Goal: Information Seeking & Learning: Check status

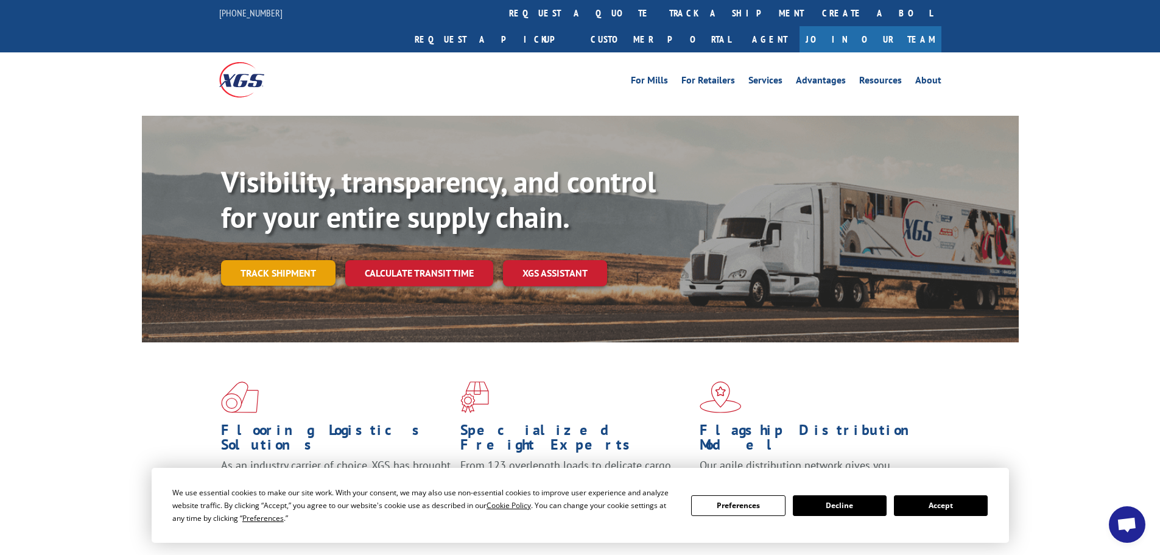
click at [300, 260] on link "Track shipment" at bounding box center [278, 273] width 115 height 26
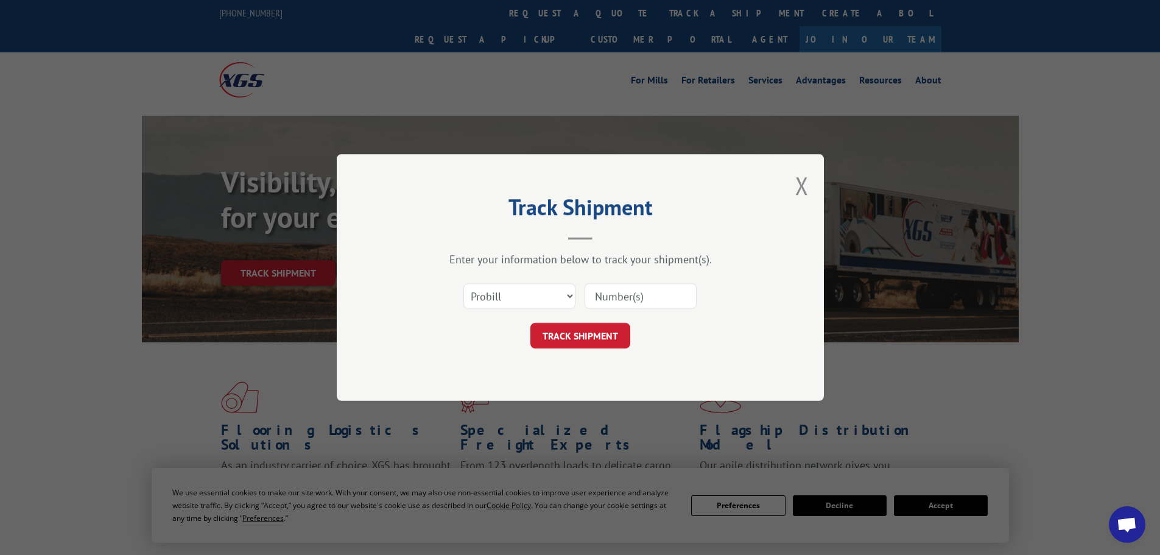
click at [606, 297] on input at bounding box center [641, 296] width 112 height 26
paste input "17517718"
type input "17517718"
click at [583, 333] on button "TRACK SHIPMENT" at bounding box center [581, 336] width 100 height 26
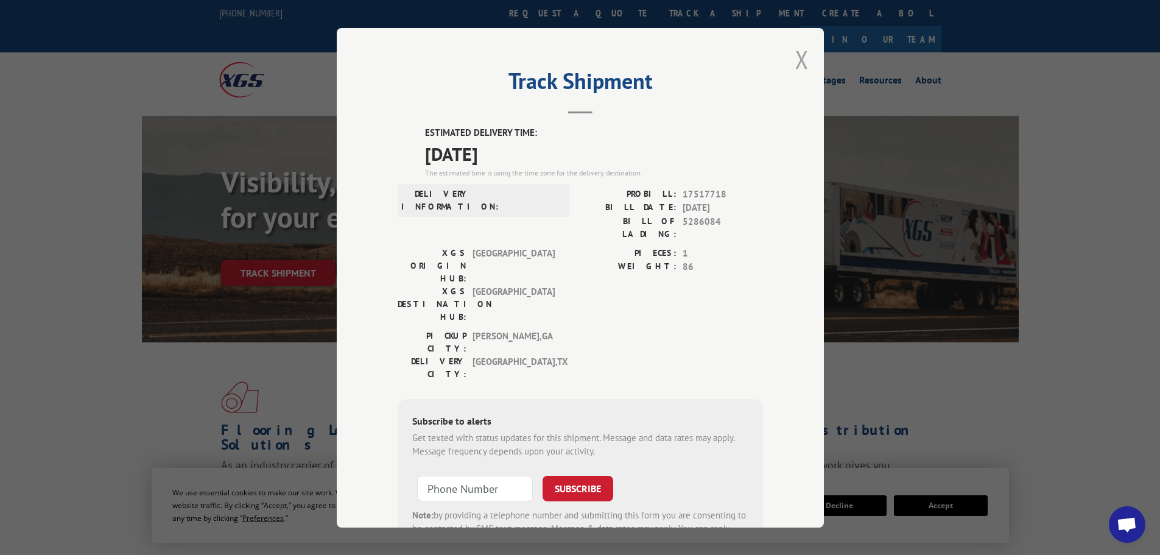
click at [802, 54] on button "Close modal" at bounding box center [801, 59] width 13 height 32
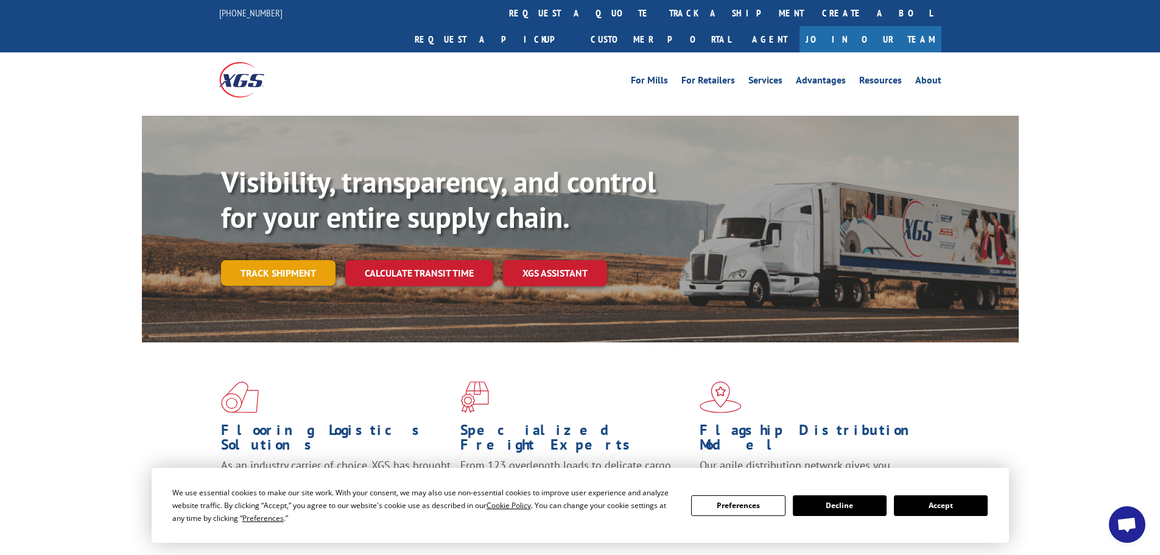
click at [305, 260] on link "Track shipment" at bounding box center [278, 273] width 115 height 26
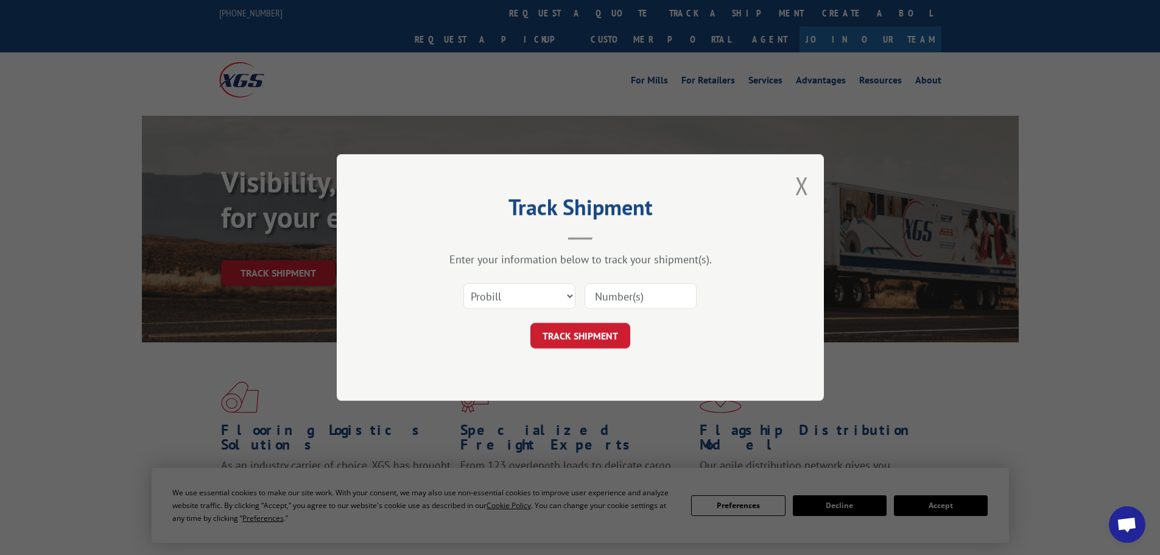
click at [622, 295] on input at bounding box center [641, 296] width 112 height 26
paste input "17472151"
type input "17472151"
click at [586, 332] on button "TRACK SHIPMENT" at bounding box center [581, 336] width 100 height 26
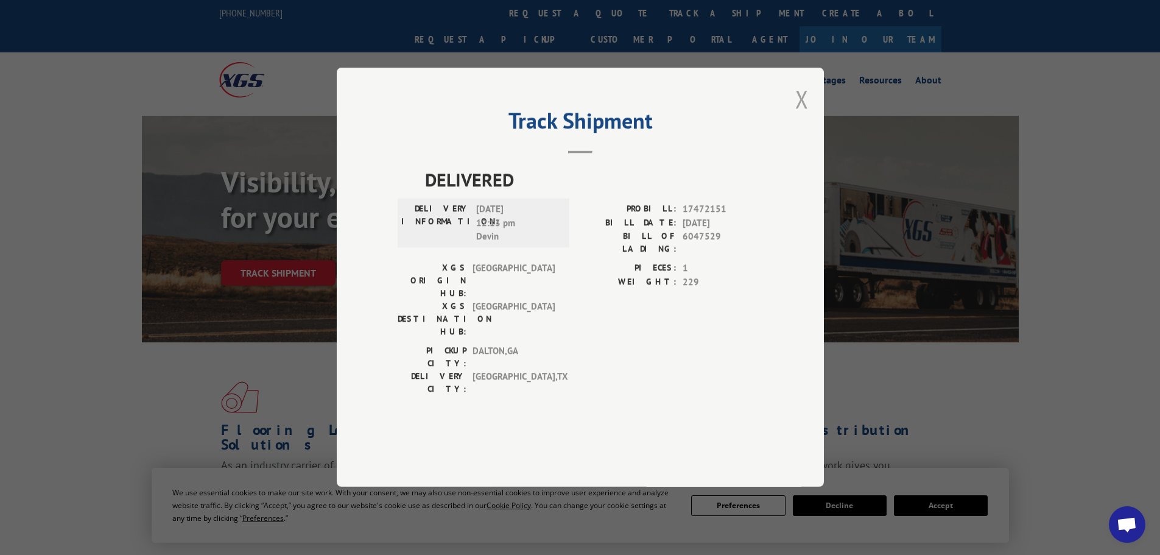
click at [798, 115] on button "Close modal" at bounding box center [801, 99] width 13 height 32
